Goal: Transaction & Acquisition: Purchase product/service

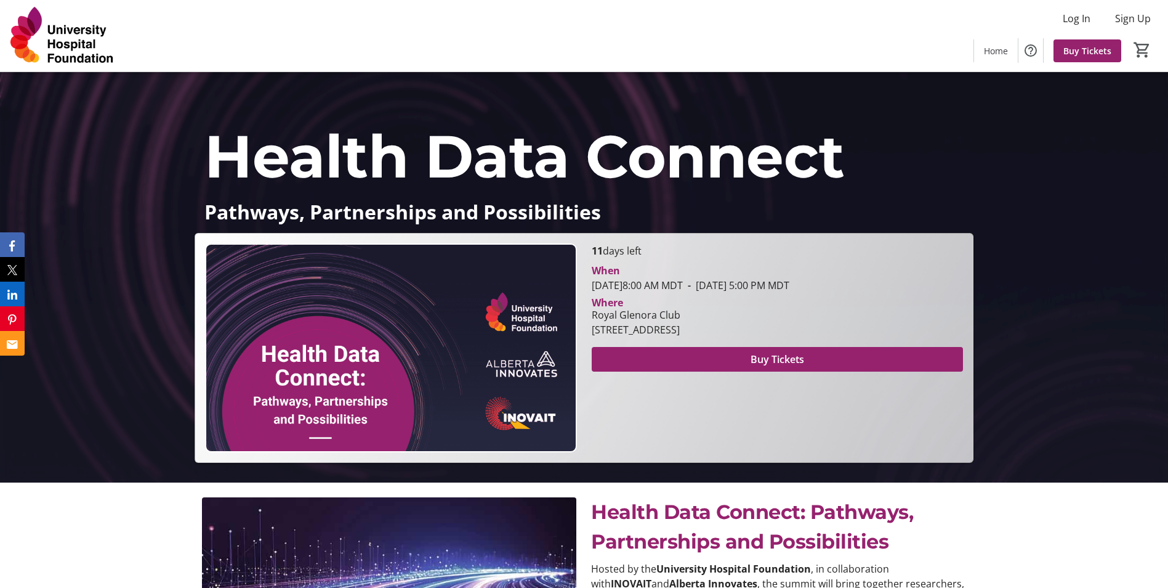
scroll to position [123, 0]
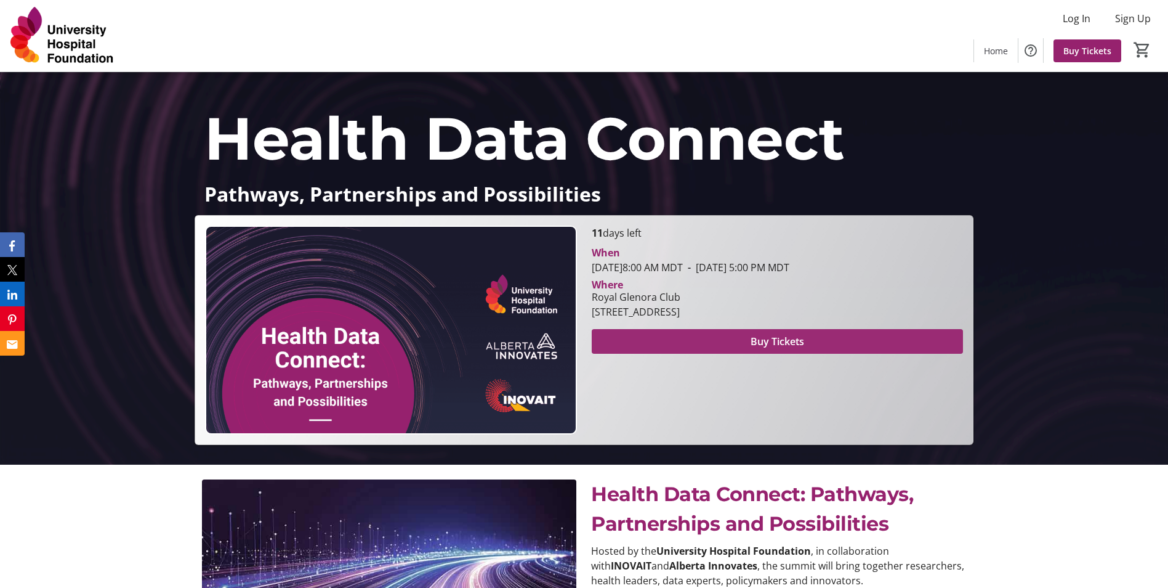
click at [714, 341] on span at bounding box center [777, 341] width 371 height 30
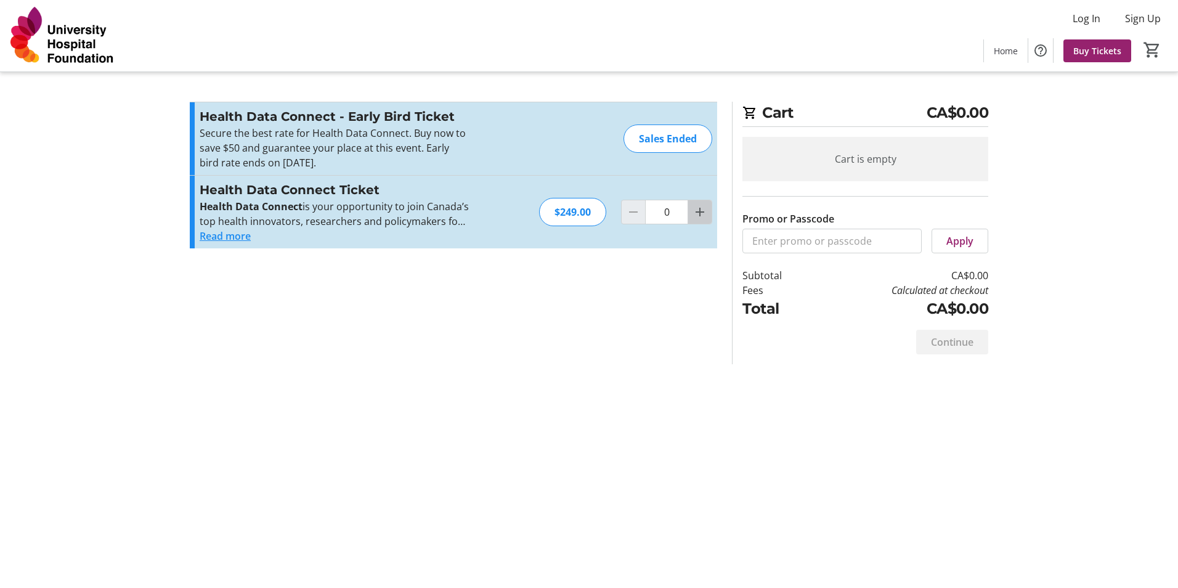
click at [697, 216] on mat-icon "Increment by one" at bounding box center [699, 211] width 15 height 15
type input "1"
click at [768, 239] on input "Promo or Passcode" at bounding box center [831, 240] width 179 height 25
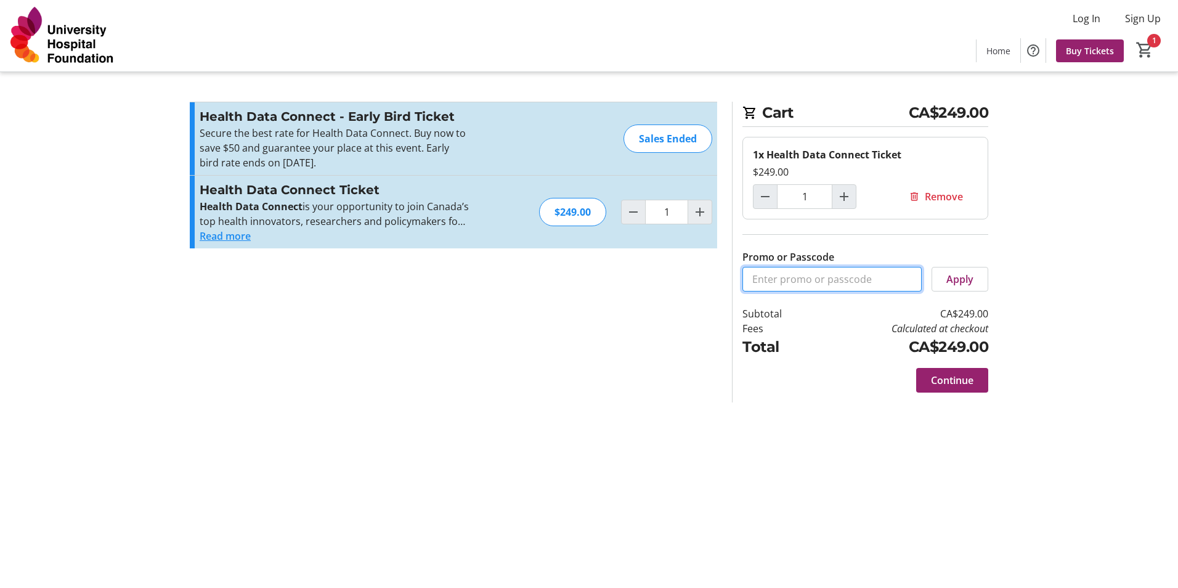
click at [788, 279] on input "Promo or Passcode" at bounding box center [831, 279] width 179 height 25
paste input "CONNECTVIP"
type input "CONNECTVIP"
click at [960, 280] on span "Apply" at bounding box center [959, 279] width 27 height 15
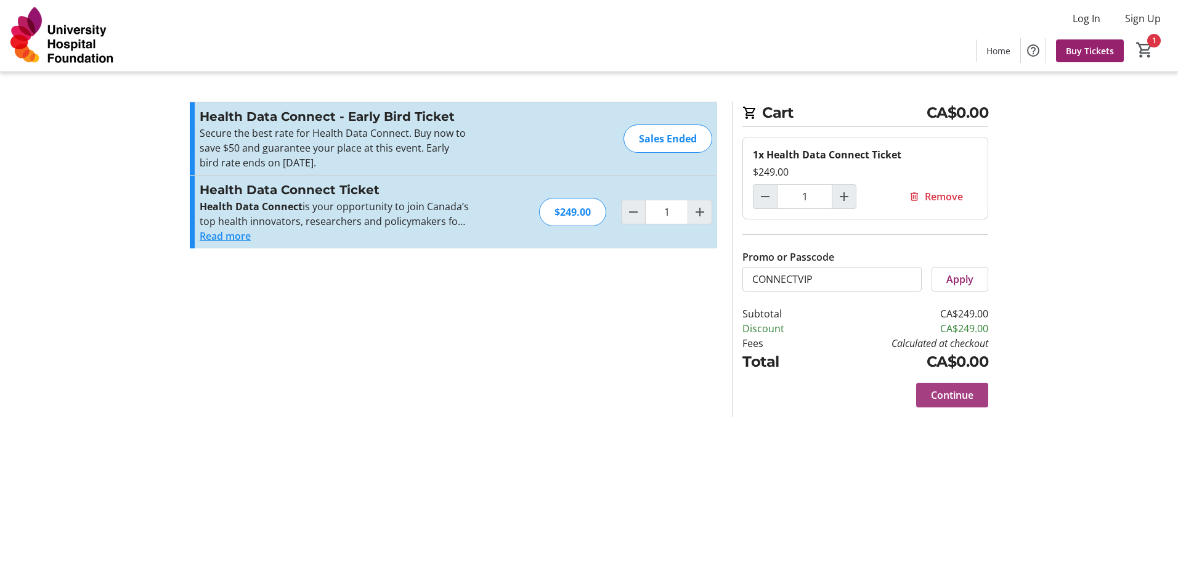
click at [959, 392] on span "Continue" at bounding box center [952, 394] width 42 height 15
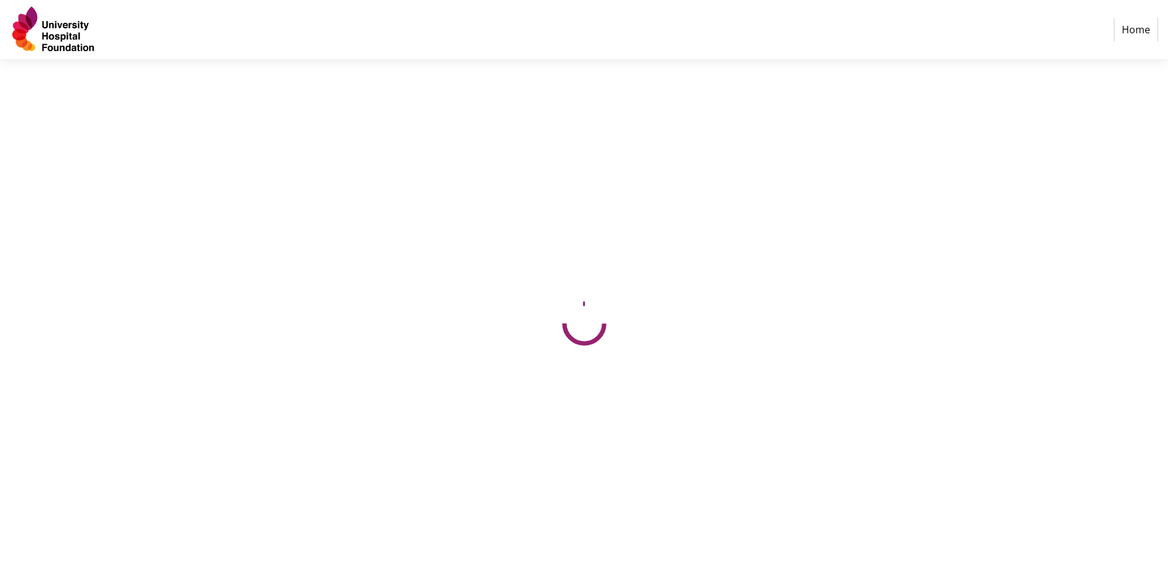
select select "CA"
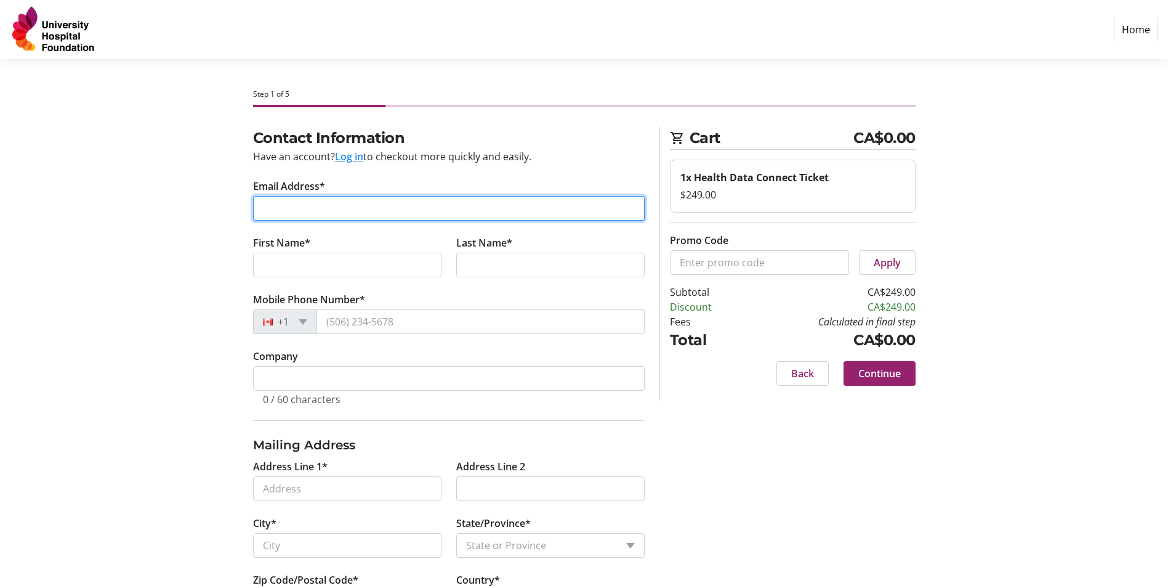
click at [314, 211] on input "Email Address*" at bounding box center [449, 208] width 392 height 25
type input "[PERSON_NAME][EMAIL_ADDRESS][PERSON_NAME][DOMAIN_NAME]"
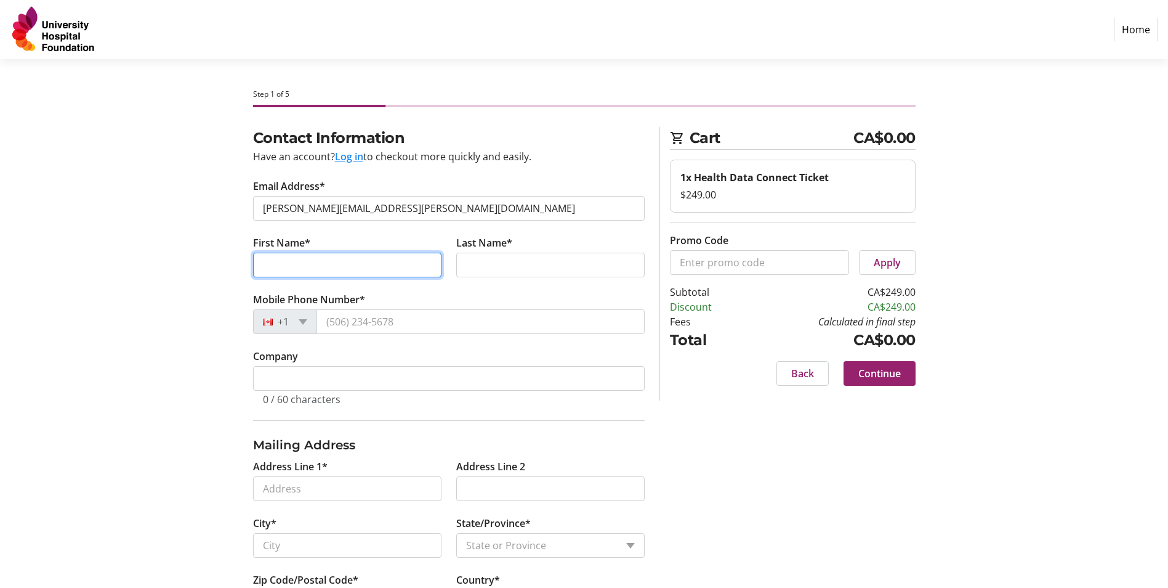
type input "[PERSON_NAME]"
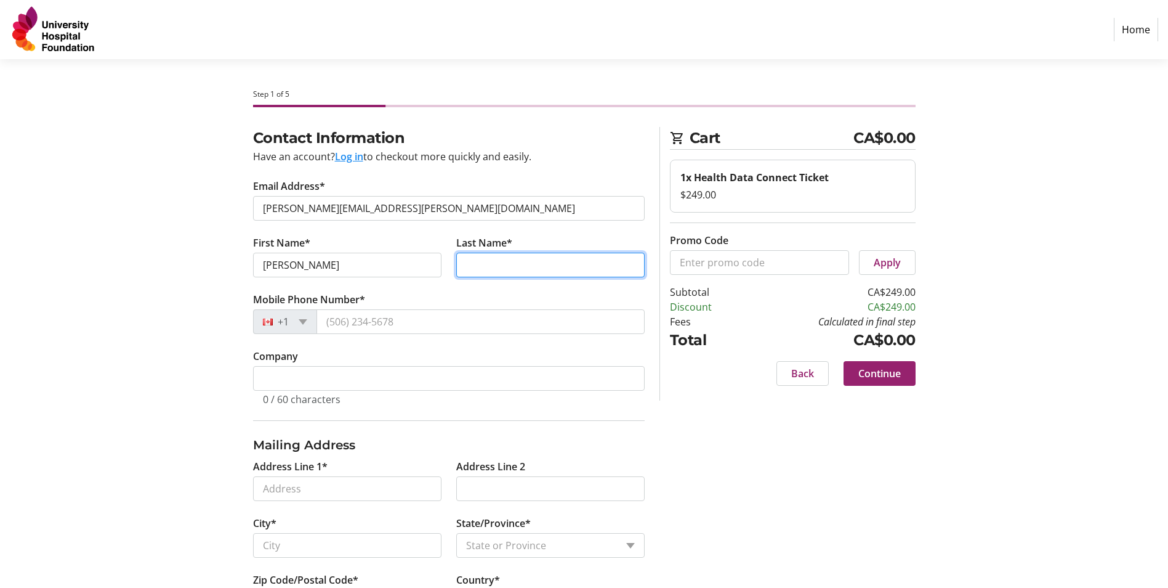
type input "[PERSON_NAME]"
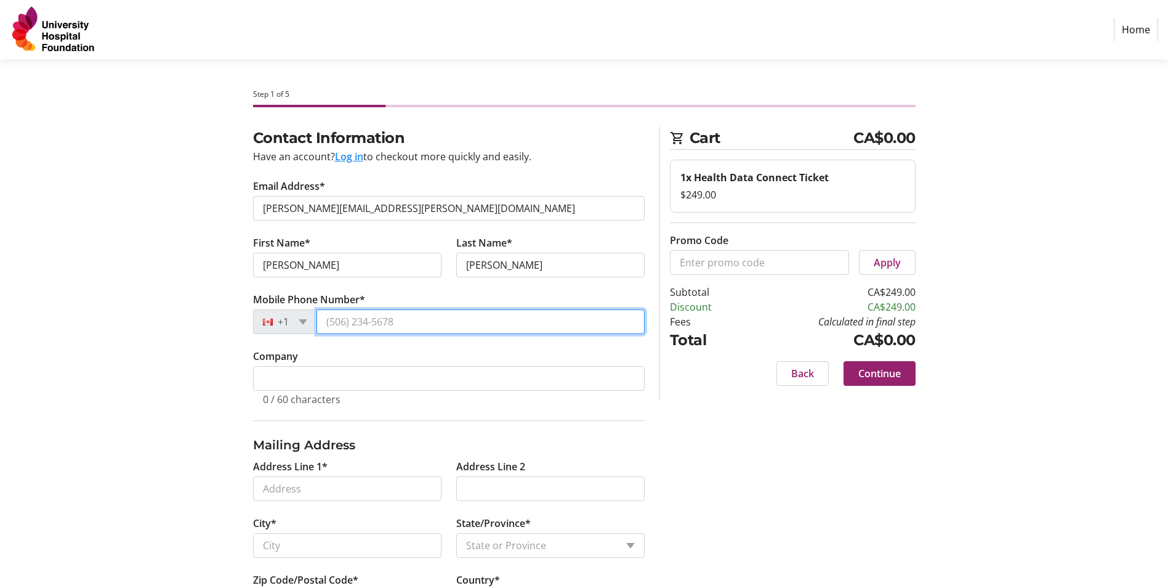
type input "[PHONE_NUMBER]"
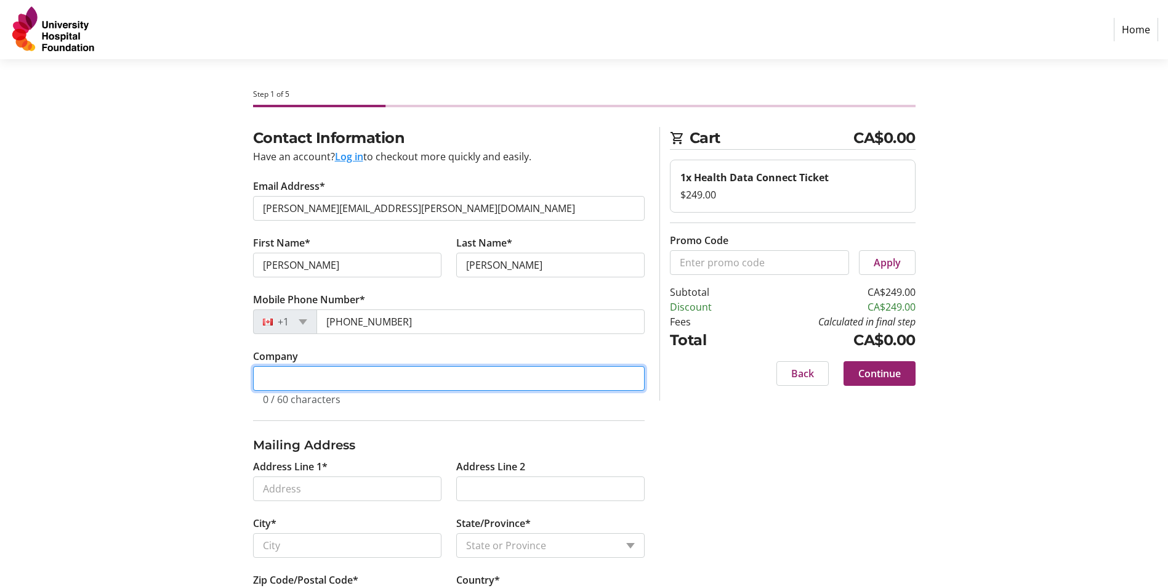
type input "Alberta Innovates"
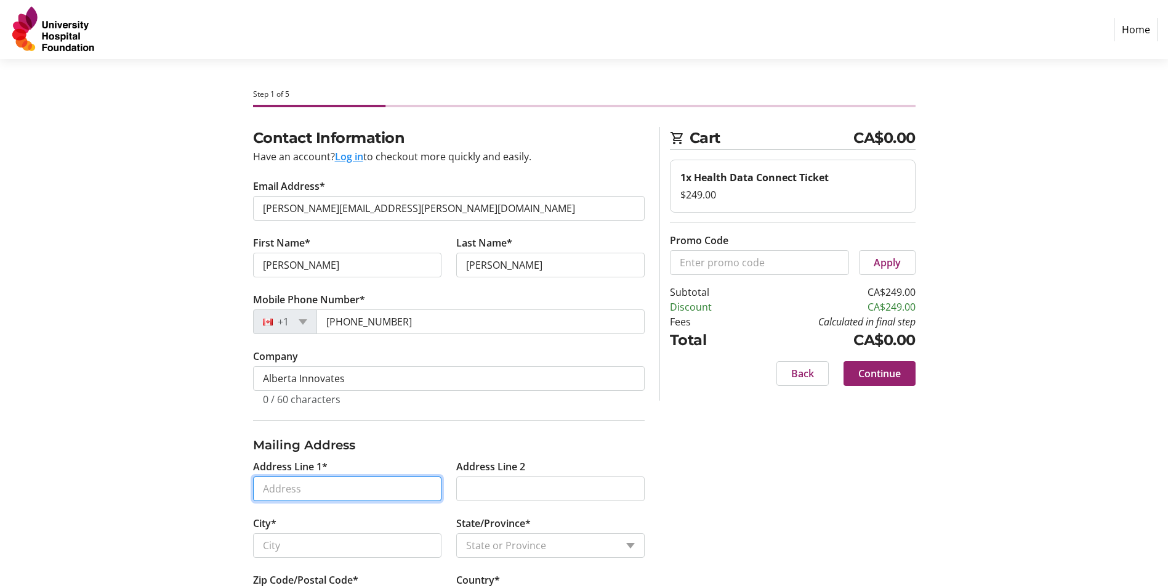
type input "[STREET_ADDRESS]"
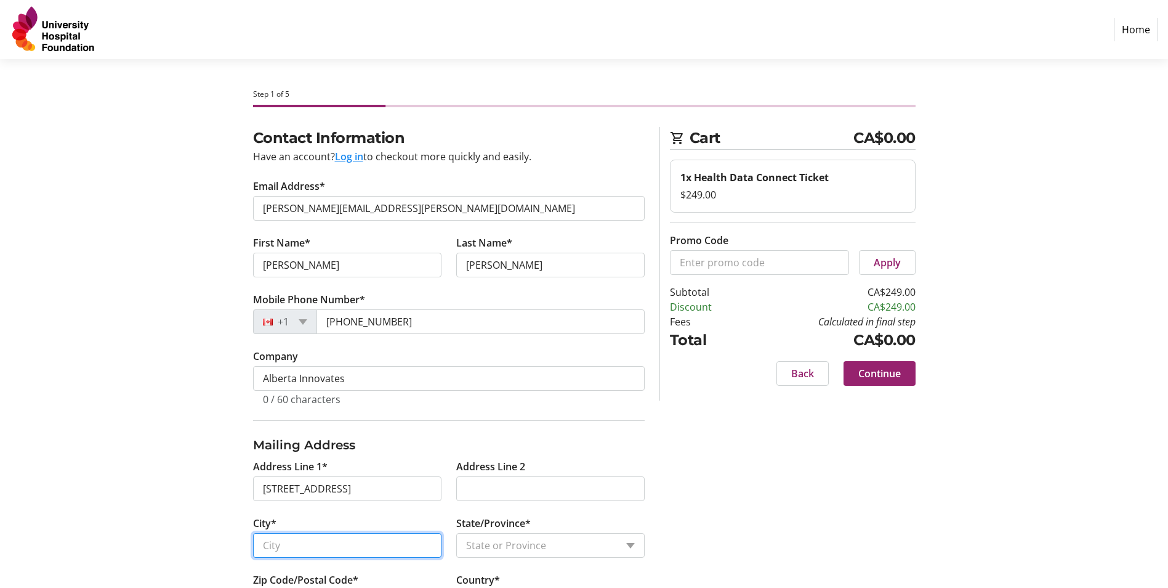
type input "[GEOGRAPHIC_DATA]"
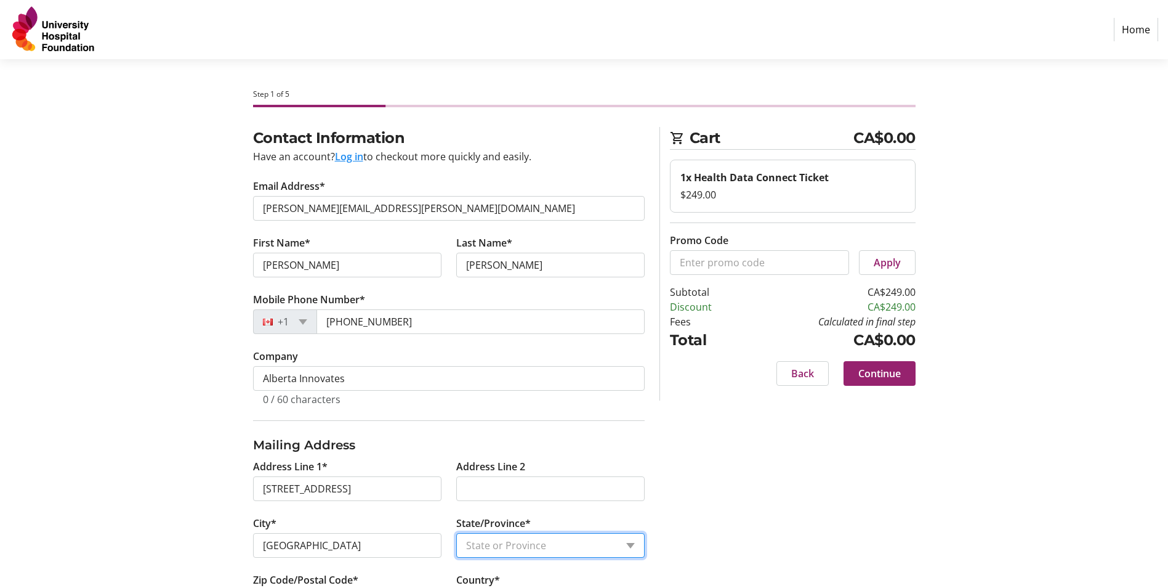
select select "AB"
type input "T5J 0H8"
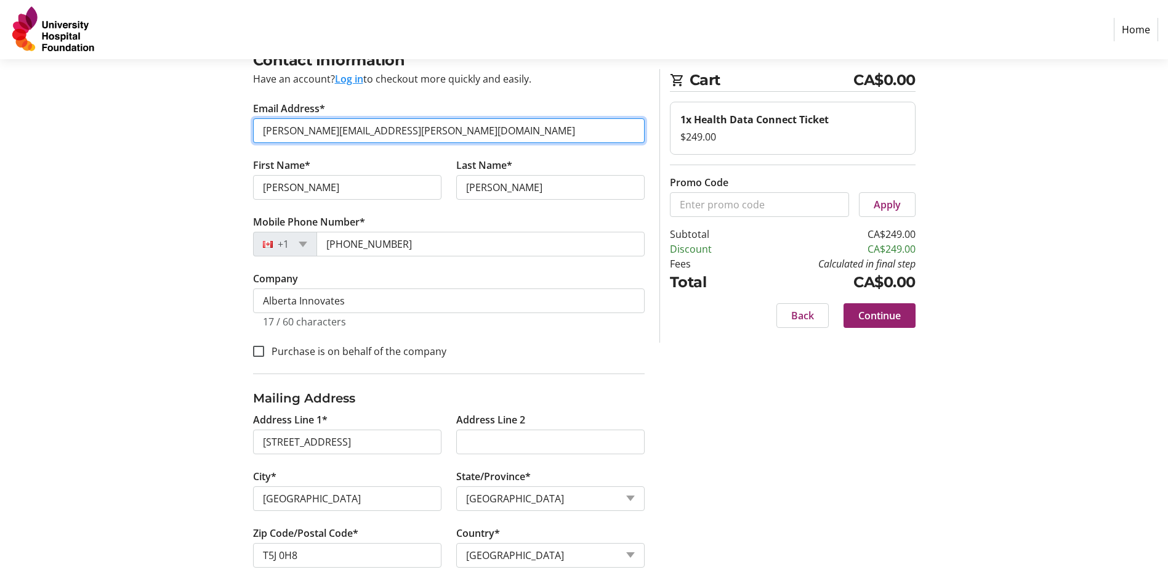
scroll to position [87, 0]
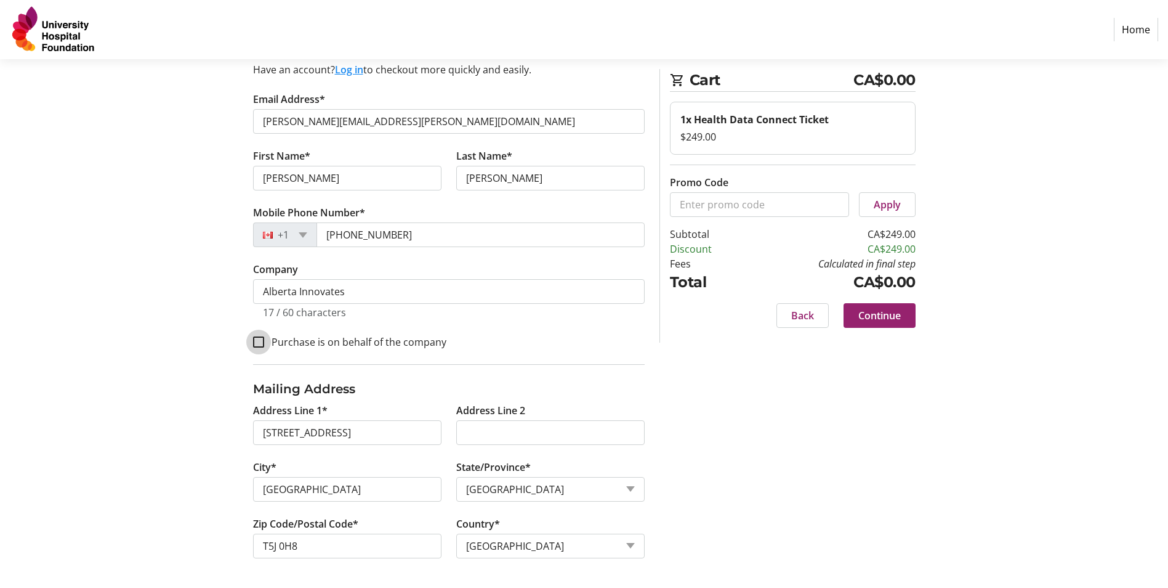
click at [259, 344] on input "Purchase is on behalf of the company" at bounding box center [258, 341] width 11 height 11
checkbox input "true"
click at [880, 318] on span "Continue" at bounding box center [880, 315] width 42 height 15
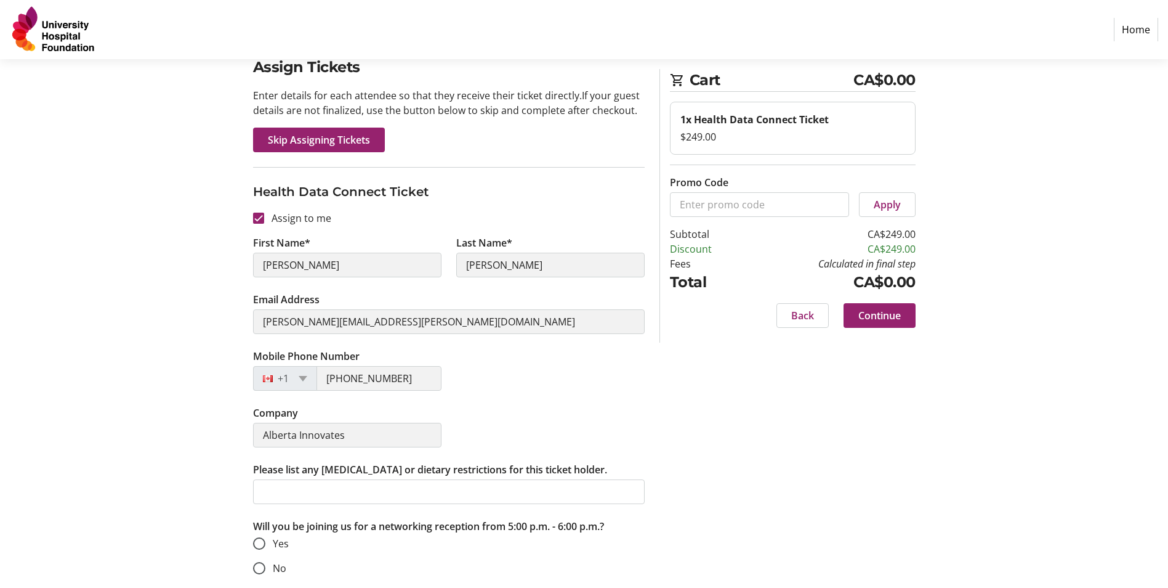
scroll to position [73, 0]
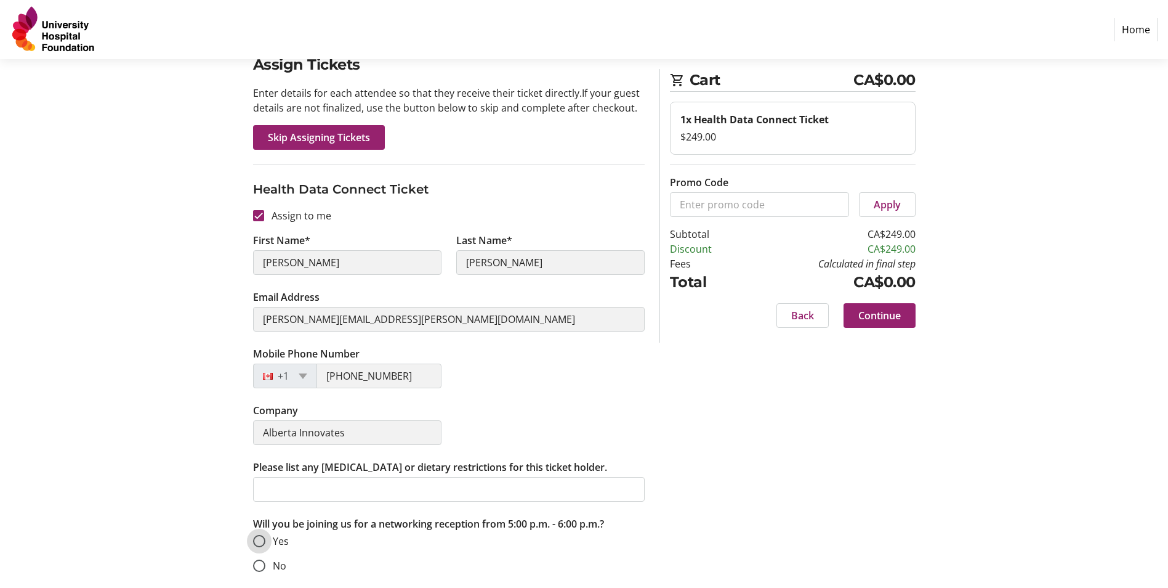
click at [262, 540] on input "Yes" at bounding box center [259, 541] width 12 height 12
radio input "true"
click at [867, 315] on span "Continue" at bounding box center [880, 315] width 42 height 15
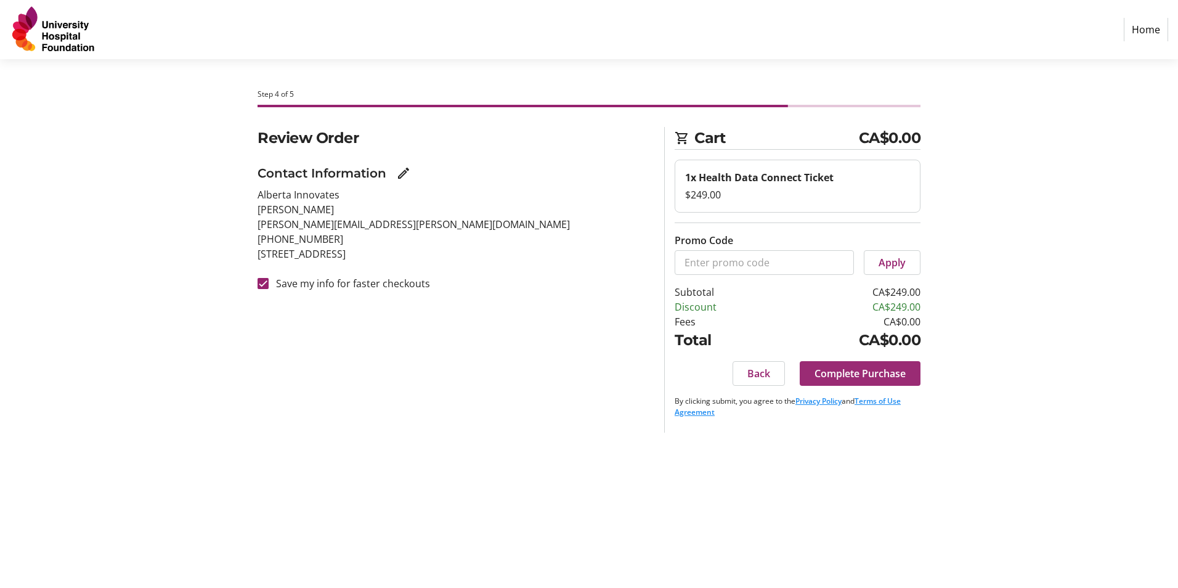
click at [883, 373] on span "Complete Purchase" at bounding box center [859, 373] width 91 height 15
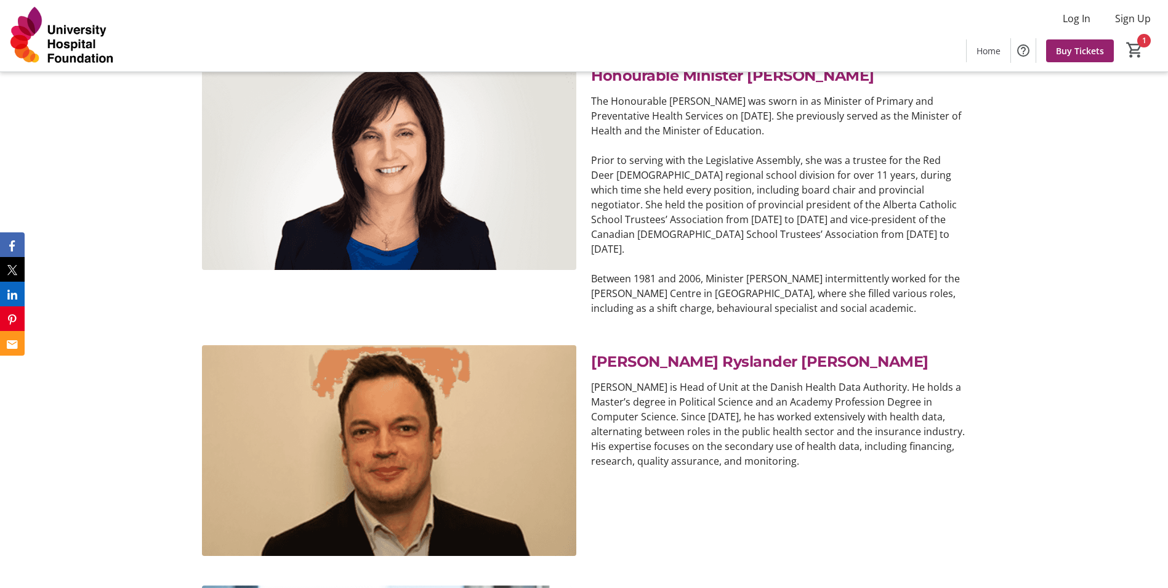
scroll to position [1786, 0]
